Goal: Transaction & Acquisition: Purchase product/service

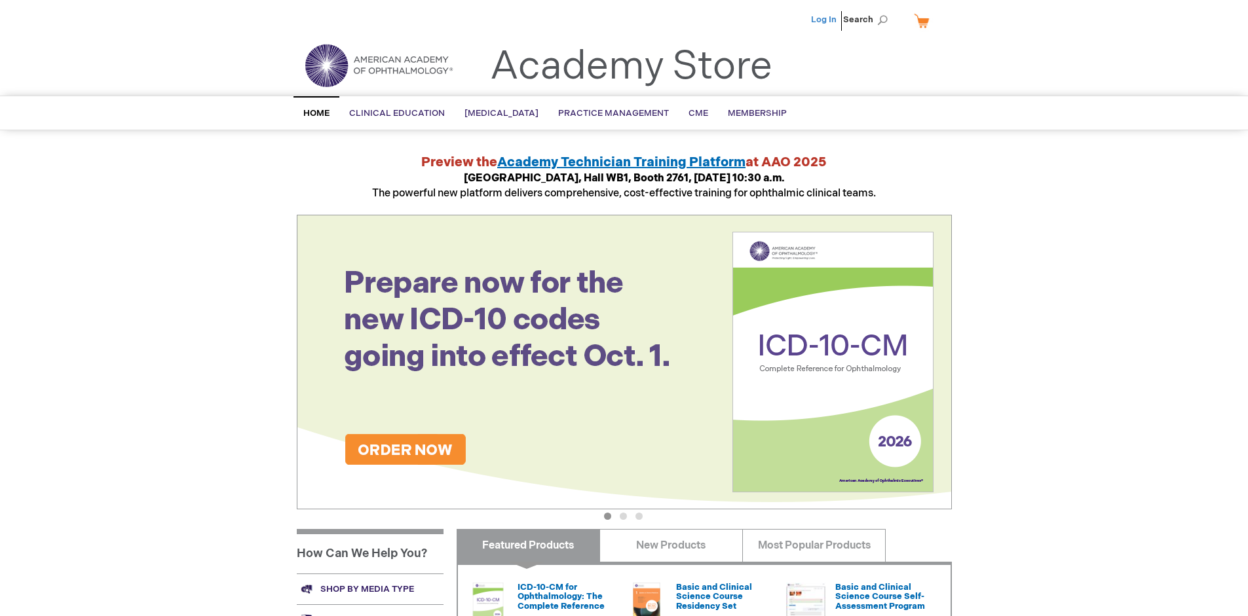
click at [825, 20] on link "Log In" at bounding box center [824, 19] width 26 height 10
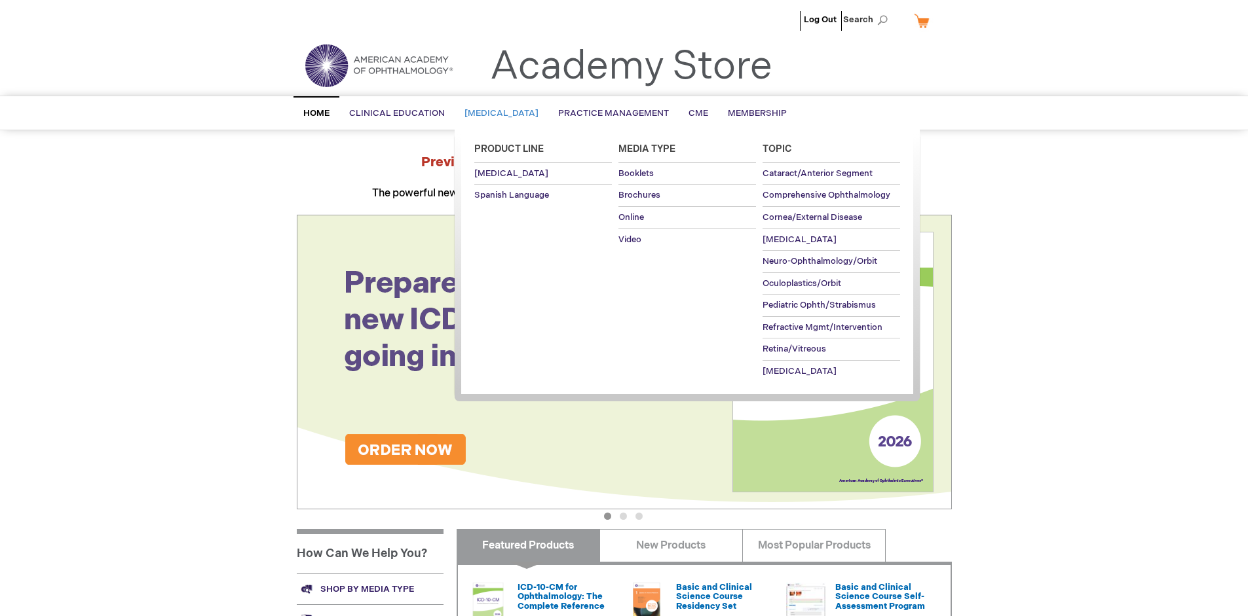
click at [506, 113] on span "[MEDICAL_DATA]" at bounding box center [501, 113] width 74 height 10
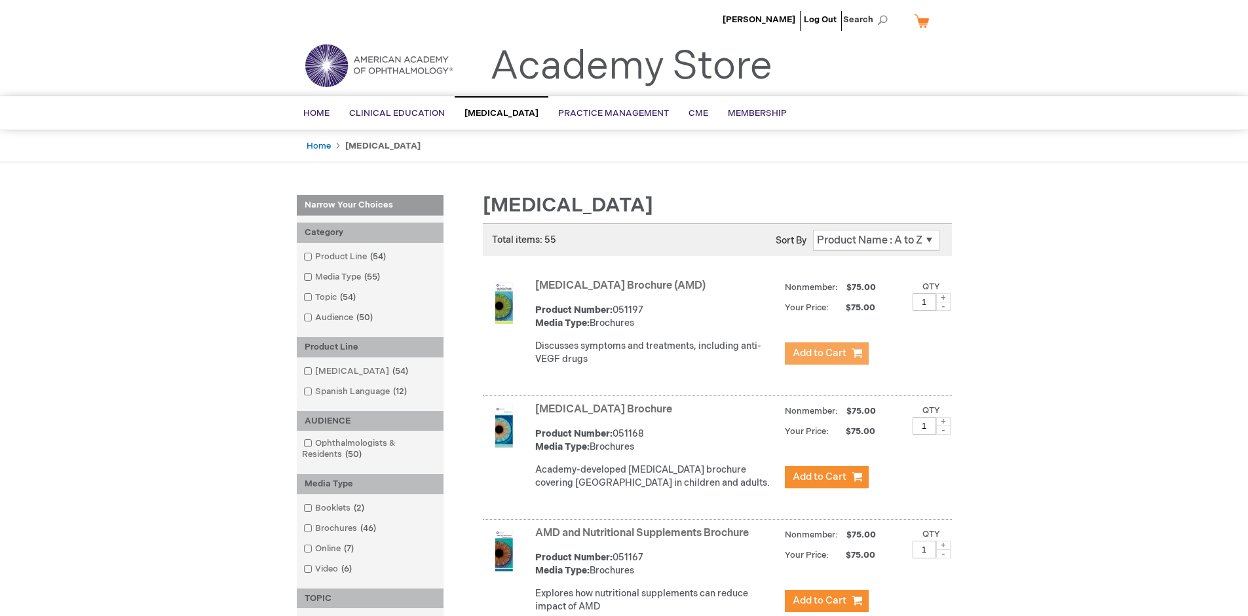
click at [826, 354] on span "Add to Cart" at bounding box center [819, 353] width 54 height 12
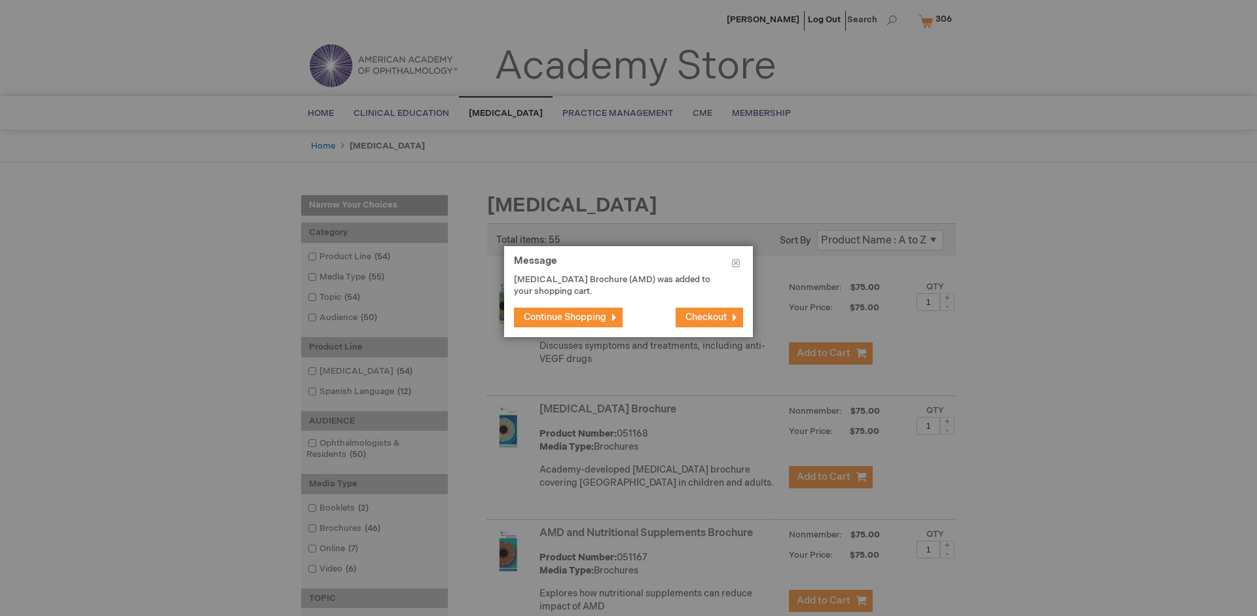
click at [565, 317] on span "Continue Shopping" at bounding box center [565, 317] width 83 height 11
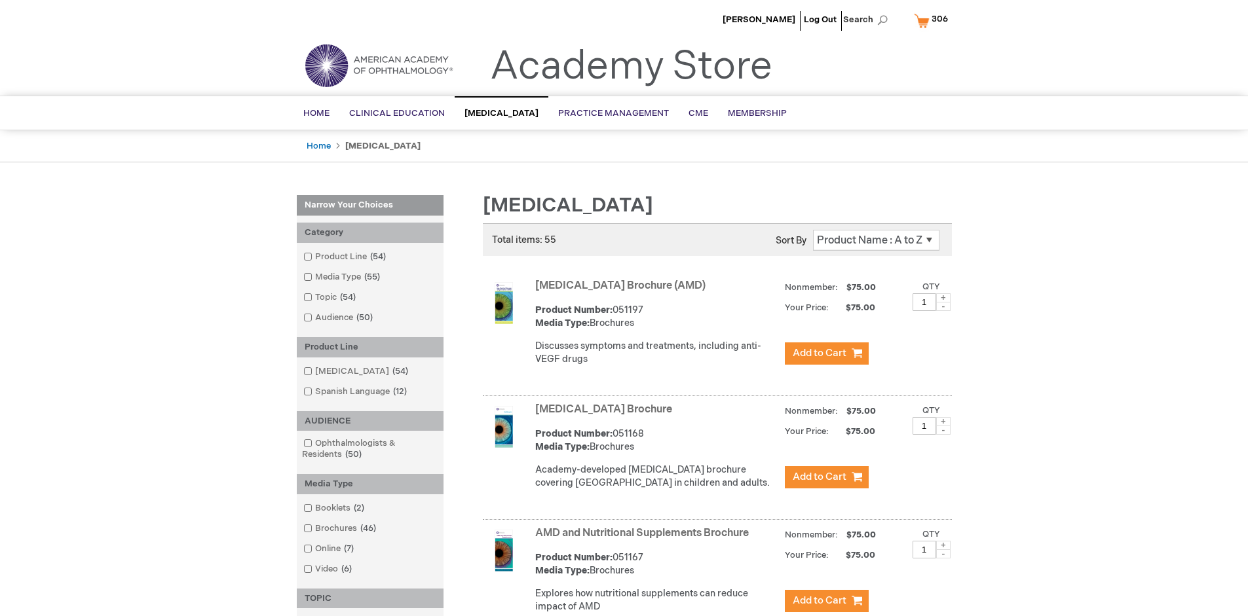
click at [644, 540] on link "AMD and Nutritional Supplements Brochure" at bounding box center [641, 533] width 213 height 12
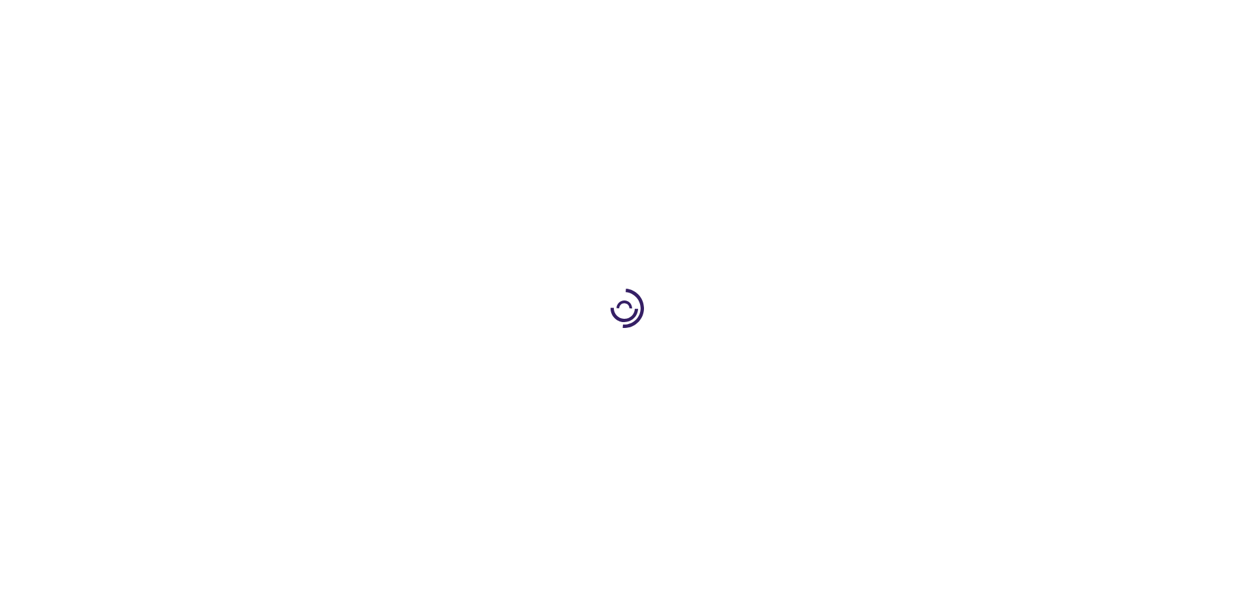
type input "1"
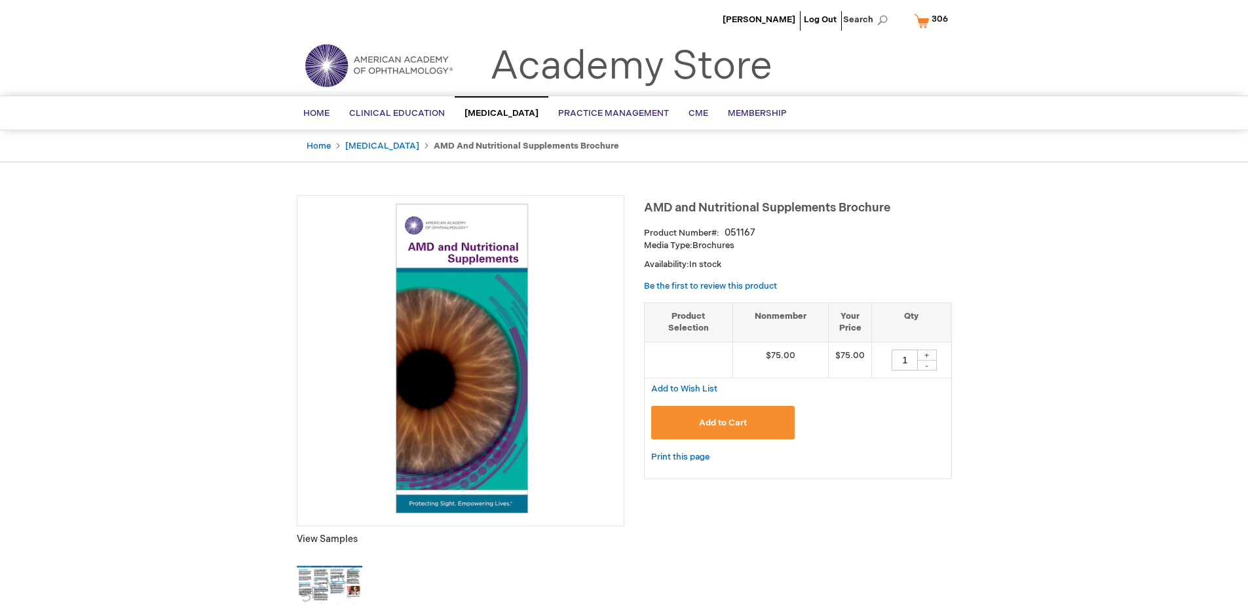
click at [722, 422] on span "Add to Cart" at bounding box center [723, 423] width 48 height 10
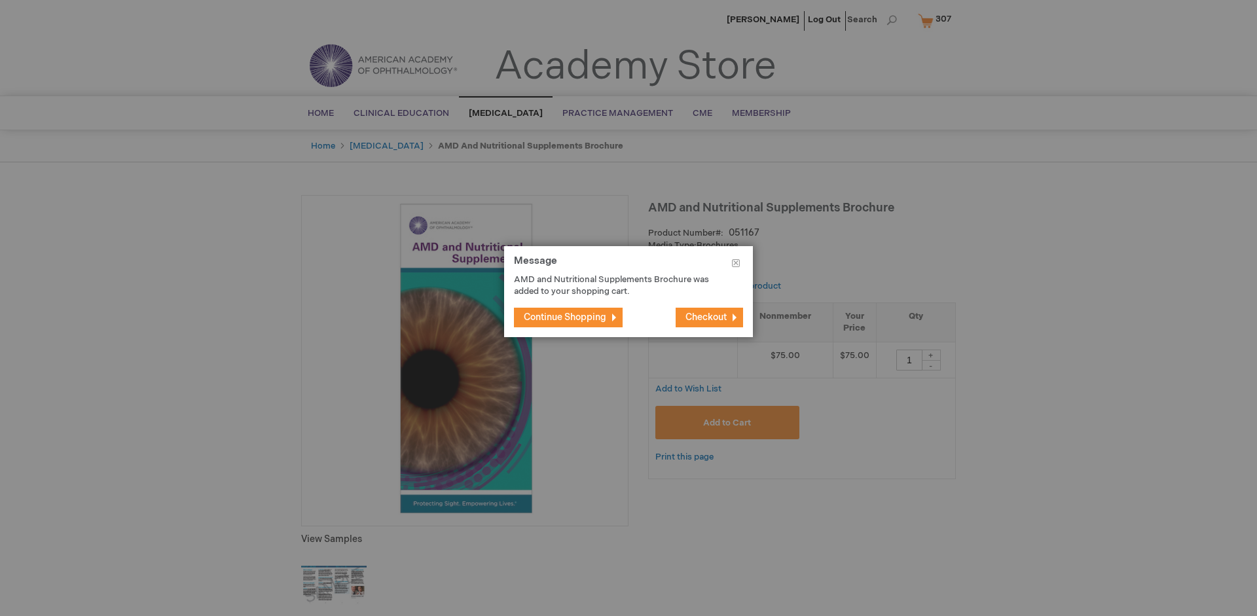
click at [565, 317] on span "Continue Shopping" at bounding box center [565, 317] width 83 height 11
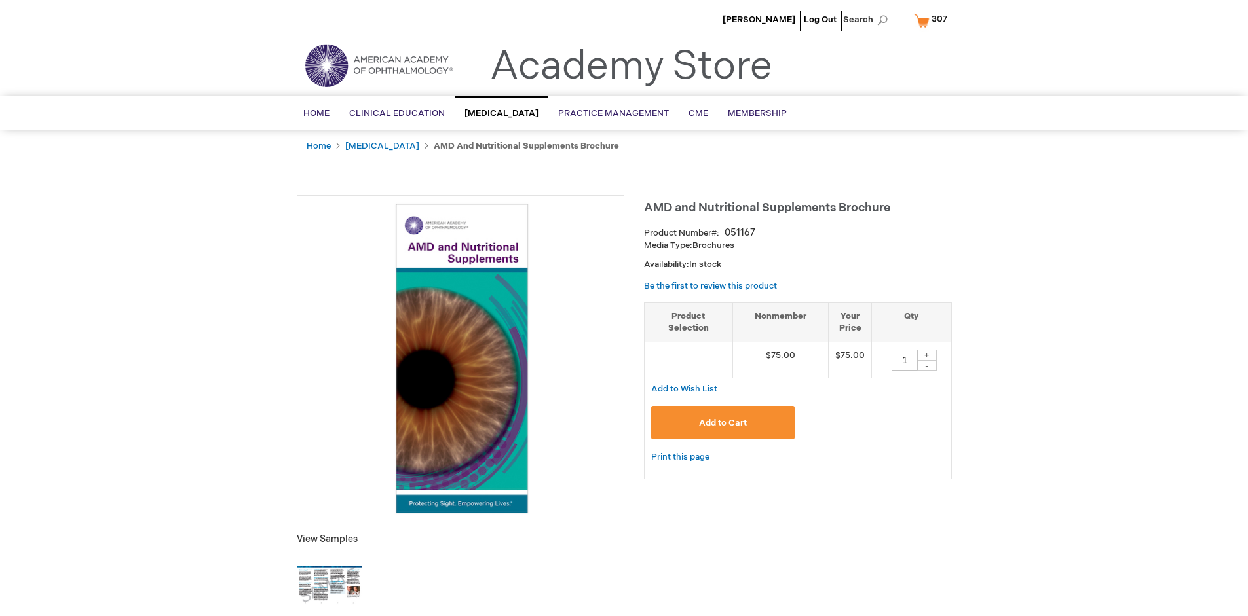
click at [933, 20] on span "307" at bounding box center [939, 19] width 16 height 10
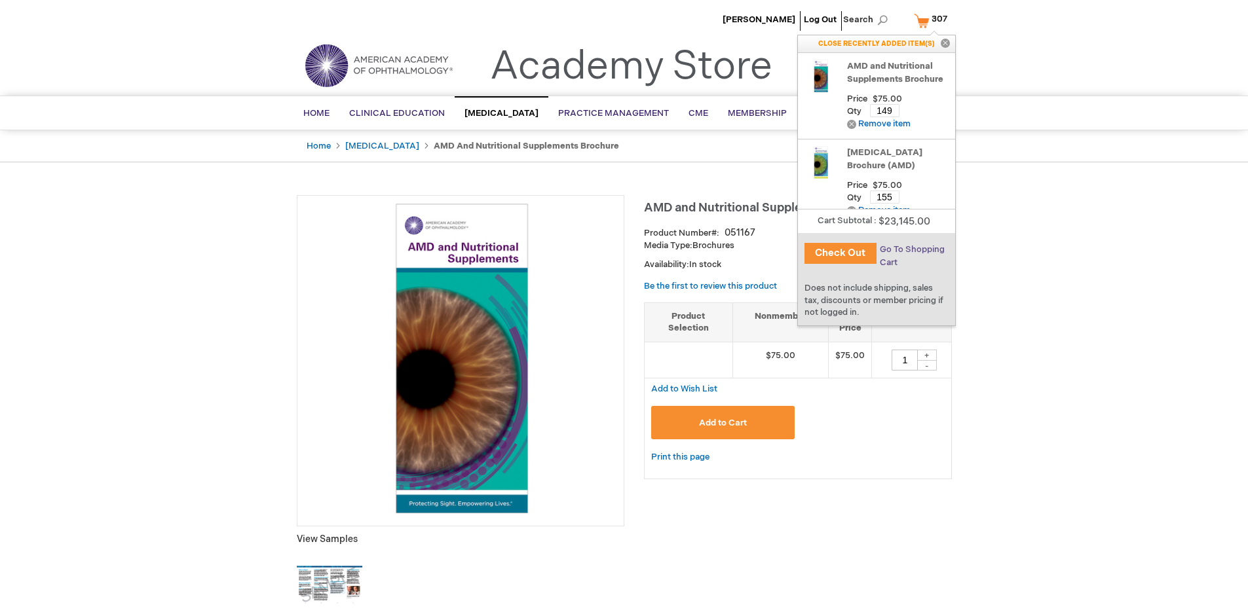
click at [911, 250] on span "Go To Shopping Cart" at bounding box center [912, 256] width 65 height 24
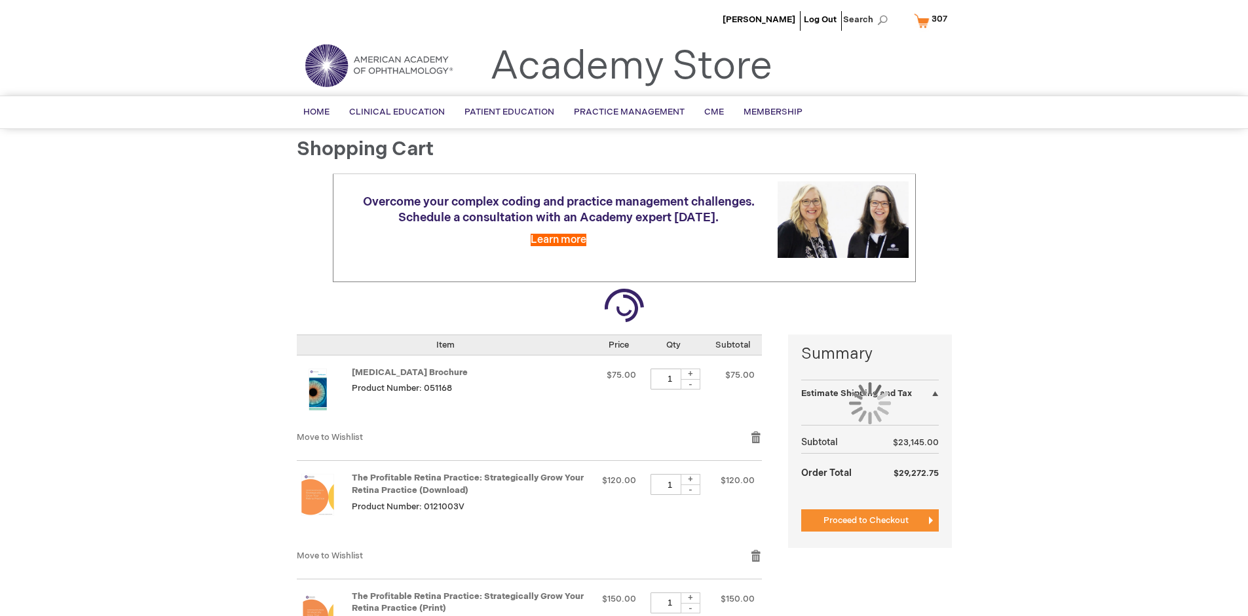
select select "US"
select select "41"
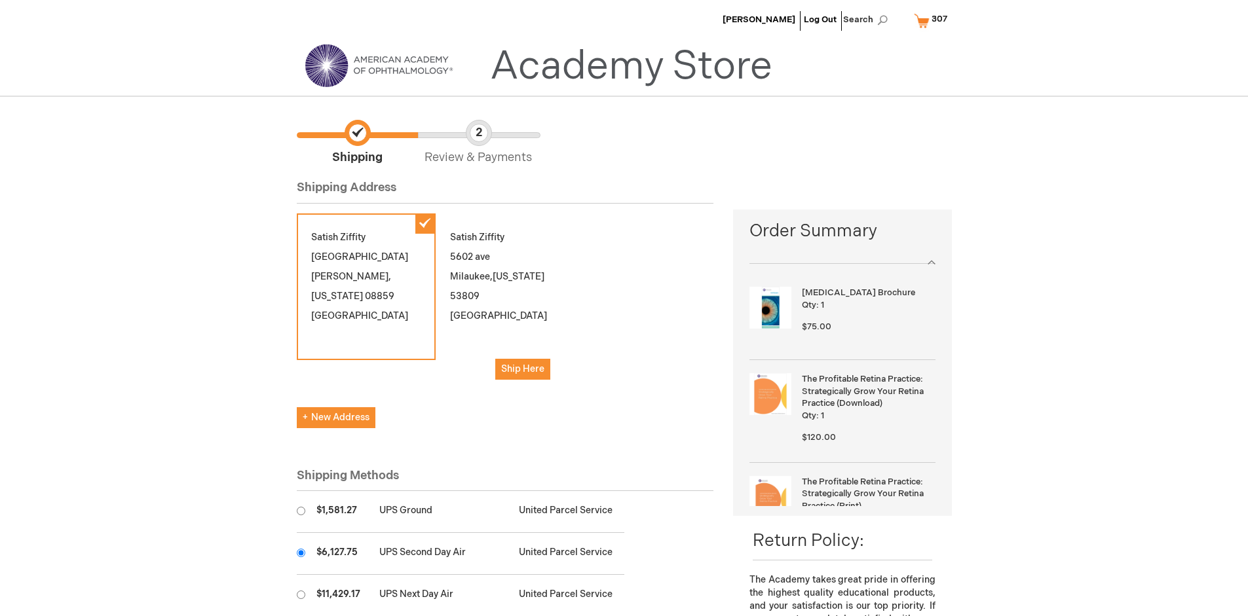
click at [301, 553] on input "radio" at bounding box center [301, 553] width 9 height 9
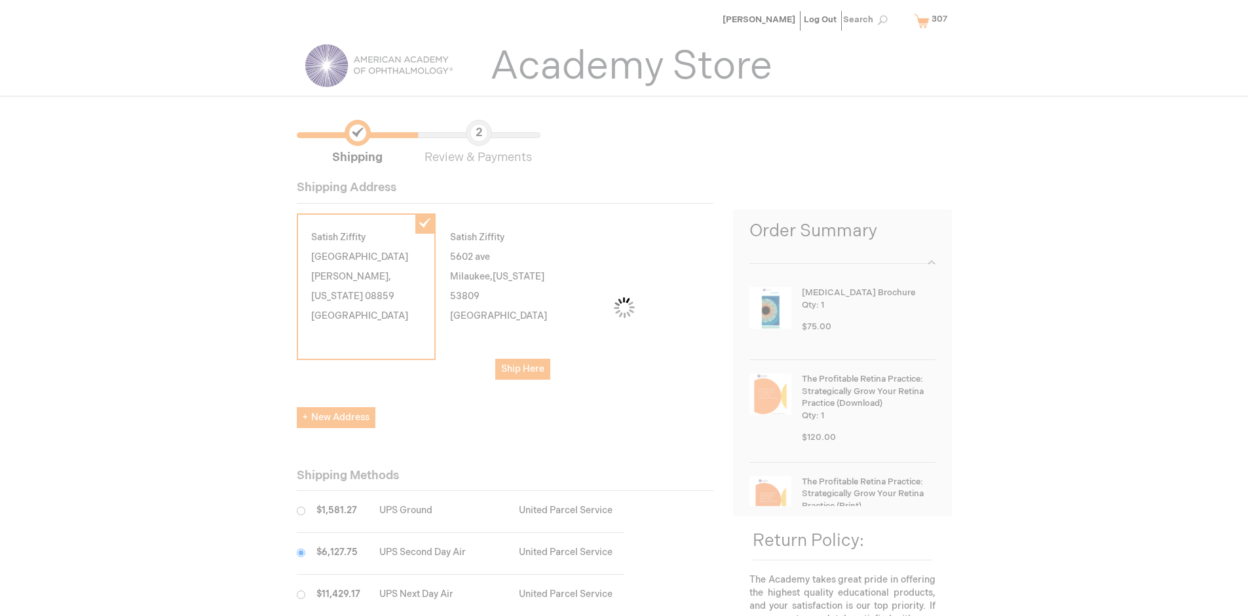
scroll to position [65, 0]
